Goal: Task Accomplishment & Management: Manage account settings

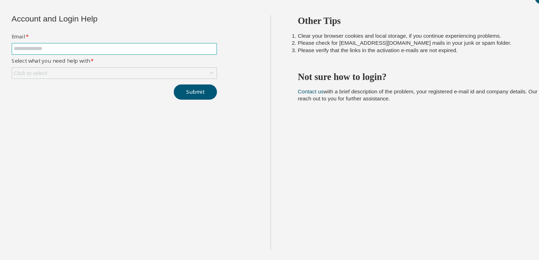
click at [97, 68] on input "text" at bounding box center [125, 70] width 157 height 6
type input "**********"
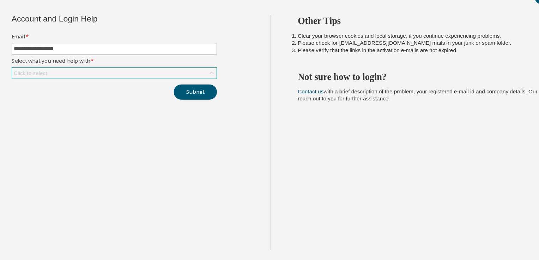
click at [85, 88] on div "Click to select" at bounding box center [126, 89] width 160 height 8
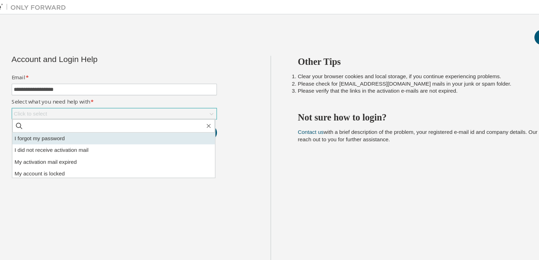
click at [82, 107] on li "I forgot my password" at bounding box center [125, 108] width 159 height 9
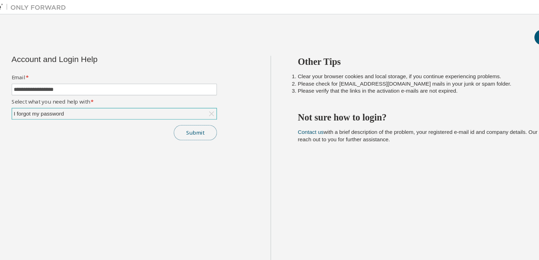
click at [184, 102] on button "Submit" at bounding box center [189, 104] width 34 height 12
click at [191, 103] on button "Submit" at bounding box center [189, 104] width 34 height 12
click at [192, 105] on button "Submit" at bounding box center [189, 104] width 34 height 12
click at [190, 105] on button "Submit" at bounding box center [189, 104] width 34 height 12
